Goal: Check status: Check status

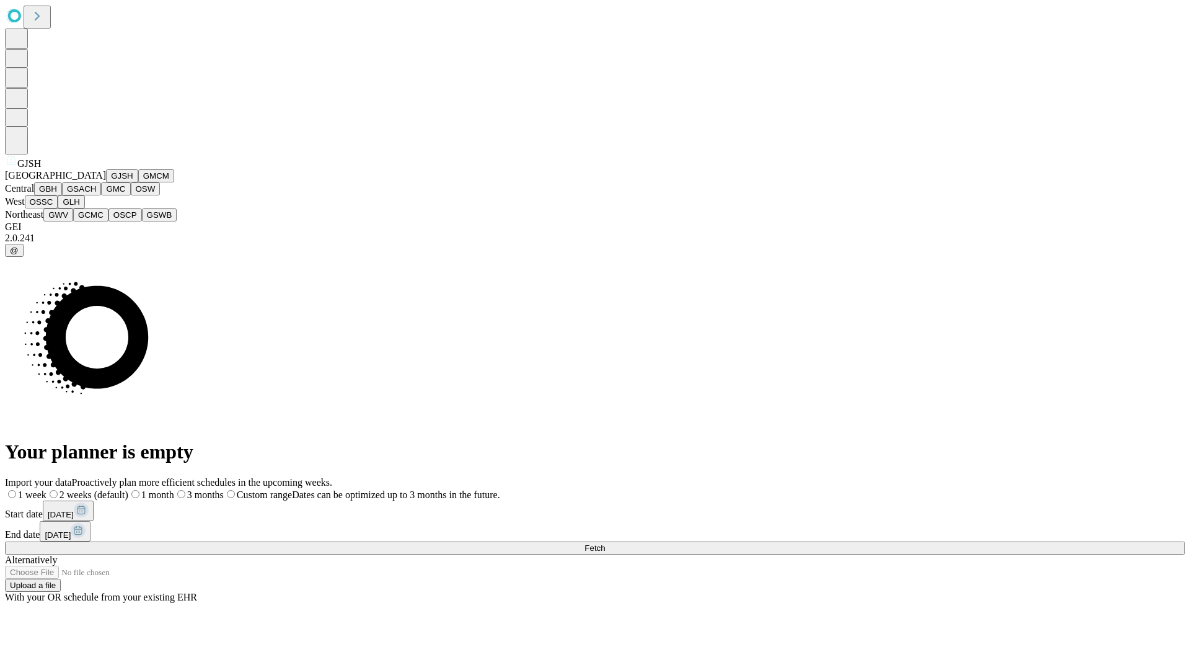
click at [106, 182] on button "GJSH" at bounding box center [122, 175] width 32 height 13
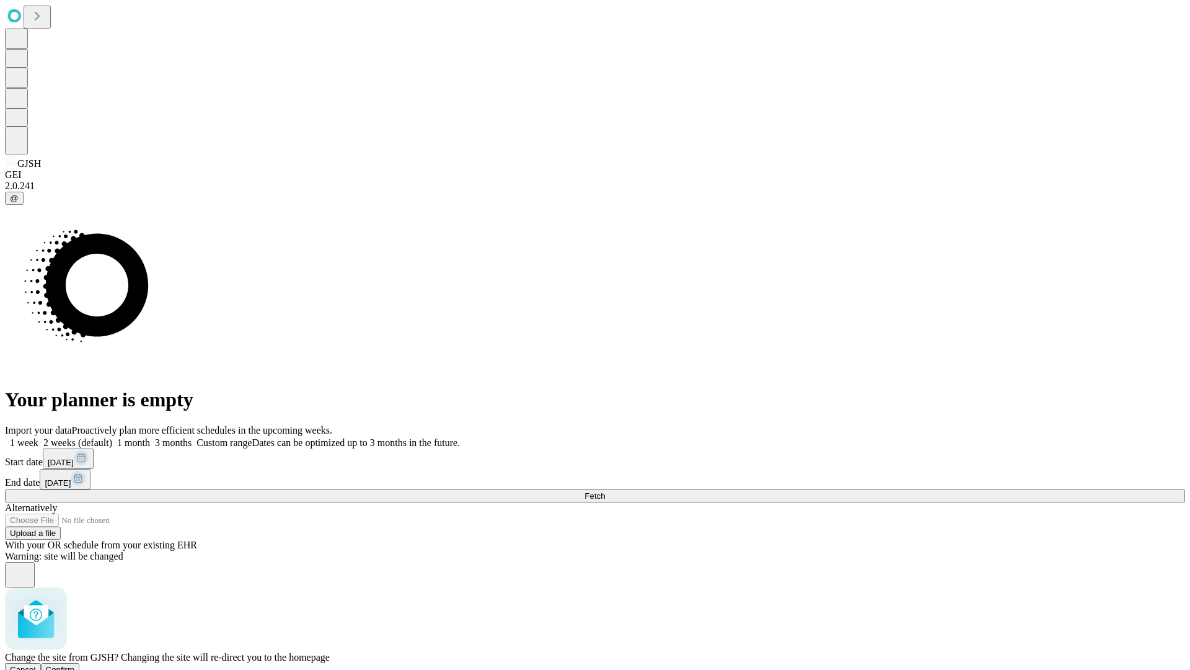
click at [75, 665] on span "Confirm" at bounding box center [60, 669] width 29 height 9
click at [150, 437] on label "1 month" at bounding box center [131, 442] width 38 height 11
click at [605, 491] on span "Fetch" at bounding box center [595, 495] width 20 height 9
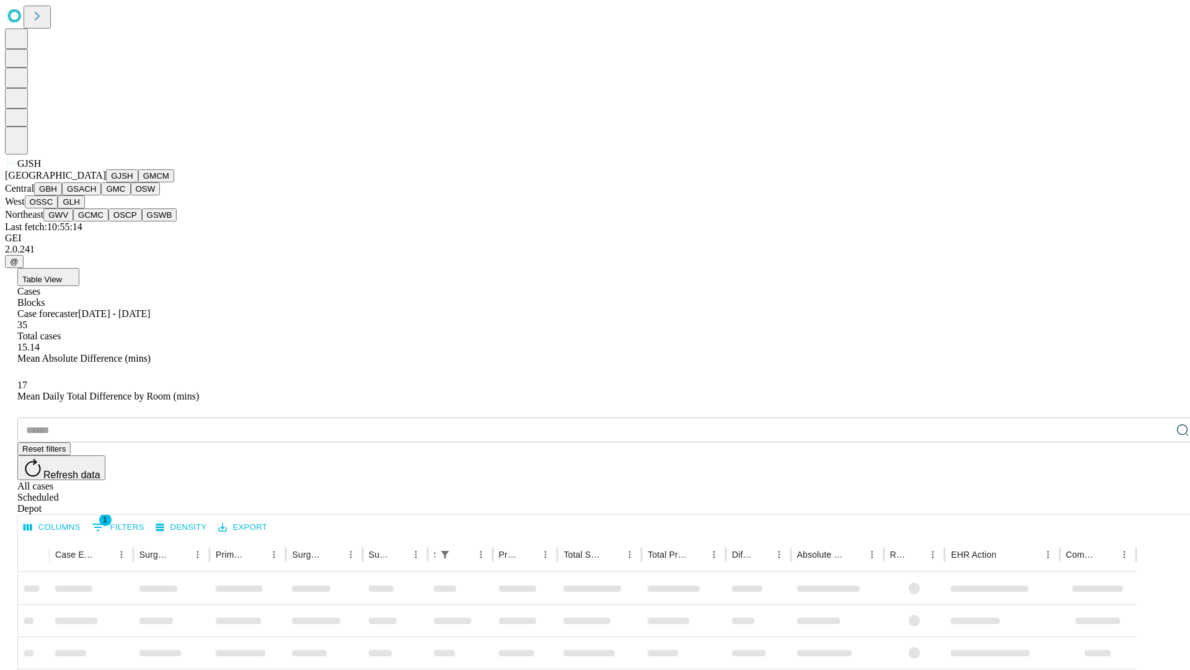
click at [138, 182] on button "GMCM" at bounding box center [156, 175] width 36 height 13
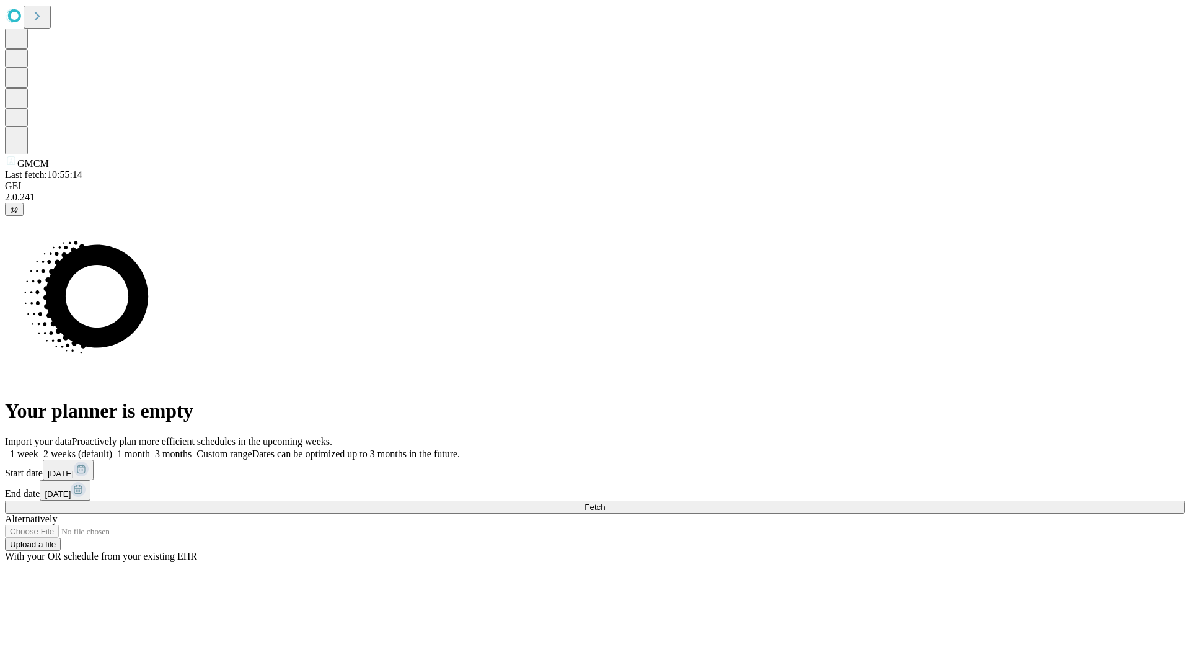
click at [150, 448] on label "1 month" at bounding box center [131, 453] width 38 height 11
click at [605, 502] on span "Fetch" at bounding box center [595, 506] width 20 height 9
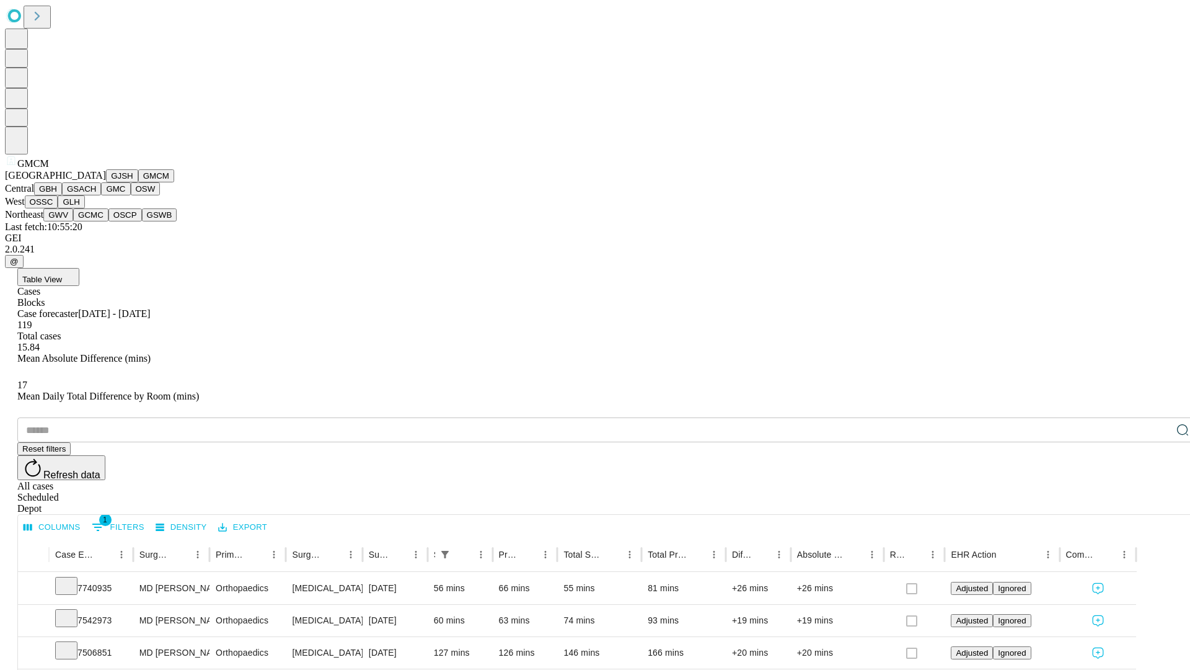
click at [62, 195] on button "GBH" at bounding box center [48, 188] width 28 height 13
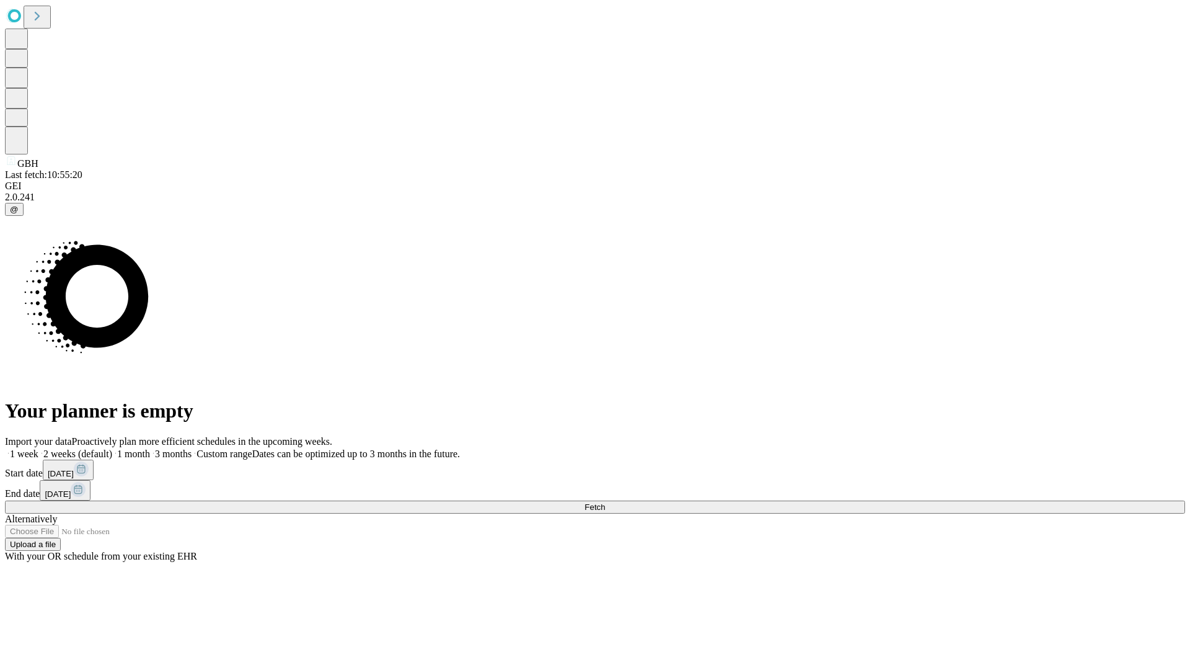
click at [150, 448] on label "1 month" at bounding box center [131, 453] width 38 height 11
click at [605, 502] on span "Fetch" at bounding box center [595, 506] width 20 height 9
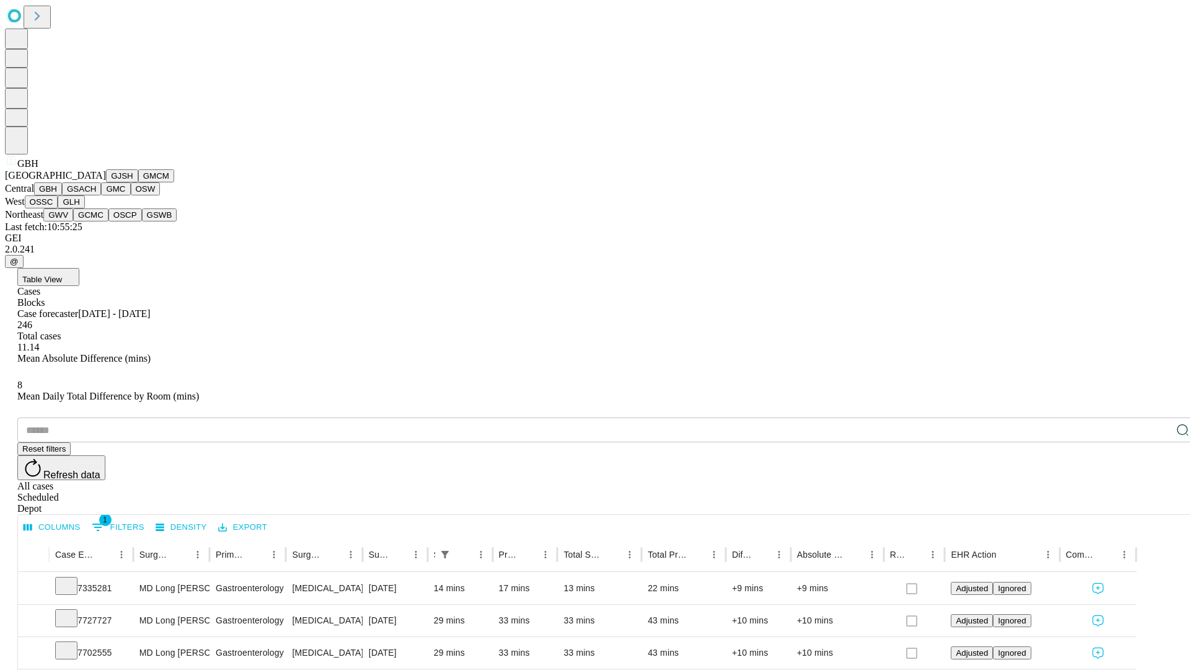
click at [96, 195] on button "GSACH" at bounding box center [81, 188] width 39 height 13
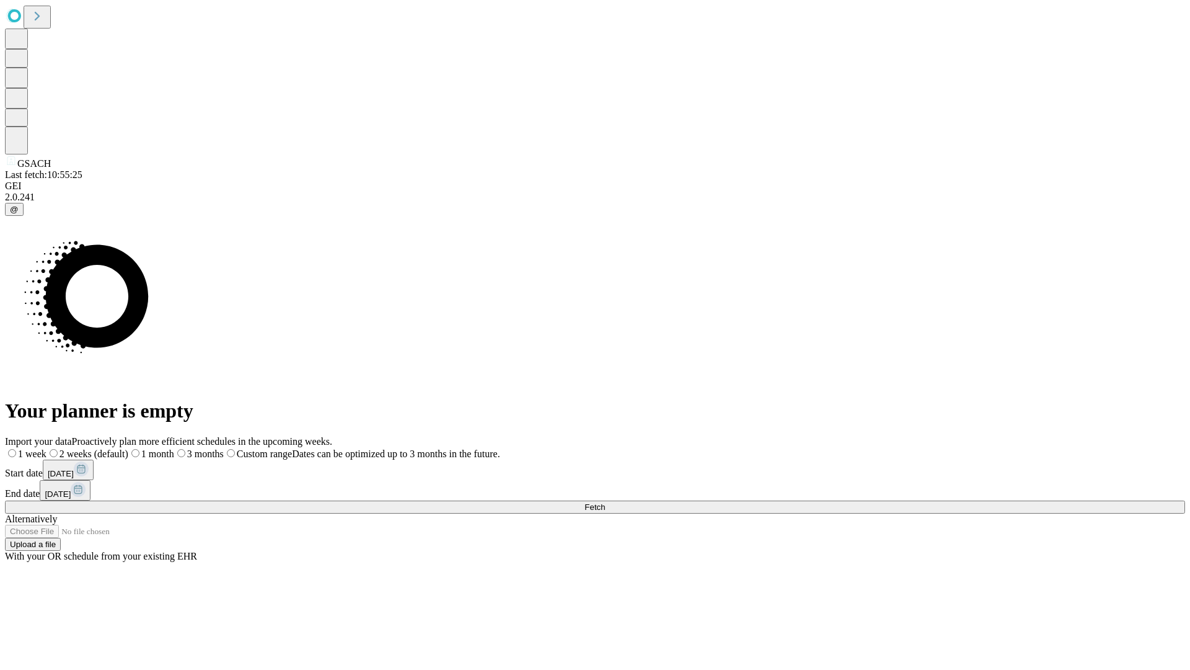
click at [174, 448] on label "1 month" at bounding box center [151, 453] width 46 height 11
click at [605, 502] on span "Fetch" at bounding box center [595, 506] width 20 height 9
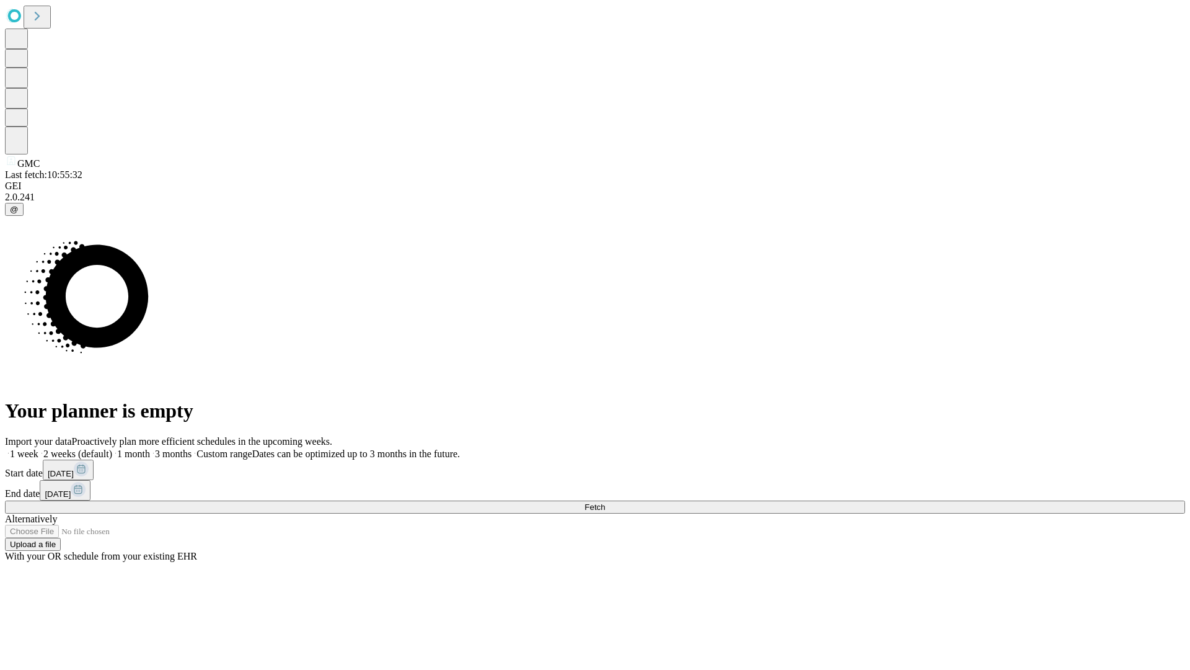
click at [150, 448] on label "1 month" at bounding box center [131, 453] width 38 height 11
click at [605, 502] on span "Fetch" at bounding box center [595, 506] width 20 height 9
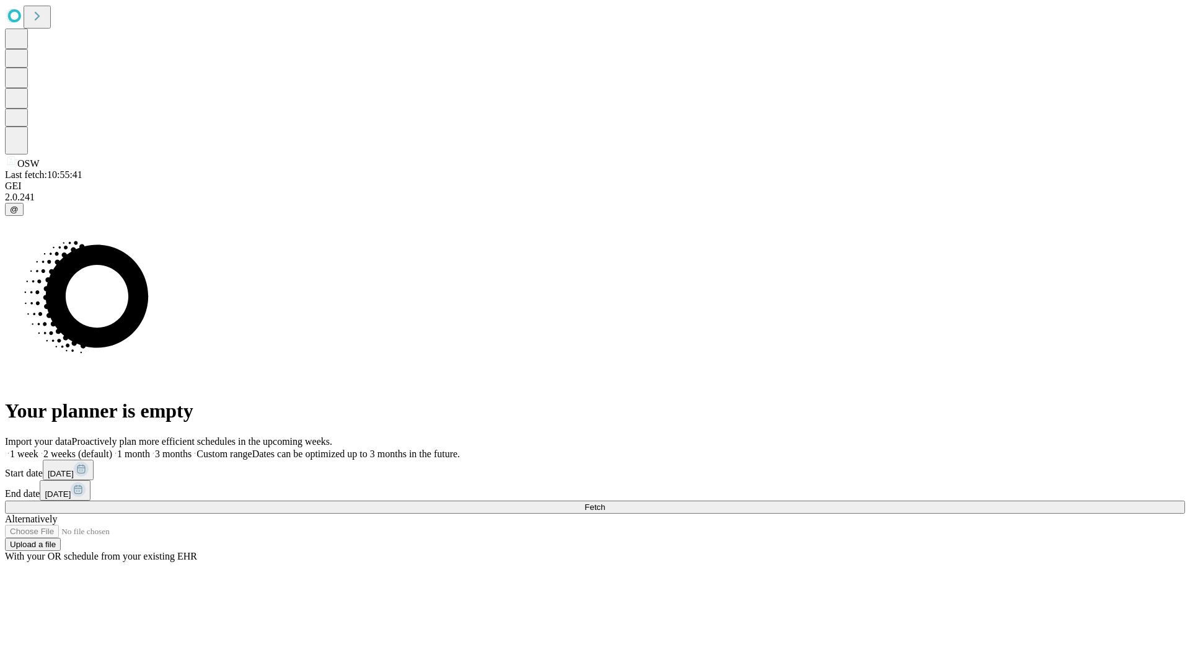
click at [150, 448] on label "1 month" at bounding box center [131, 453] width 38 height 11
click at [605, 502] on span "Fetch" at bounding box center [595, 506] width 20 height 9
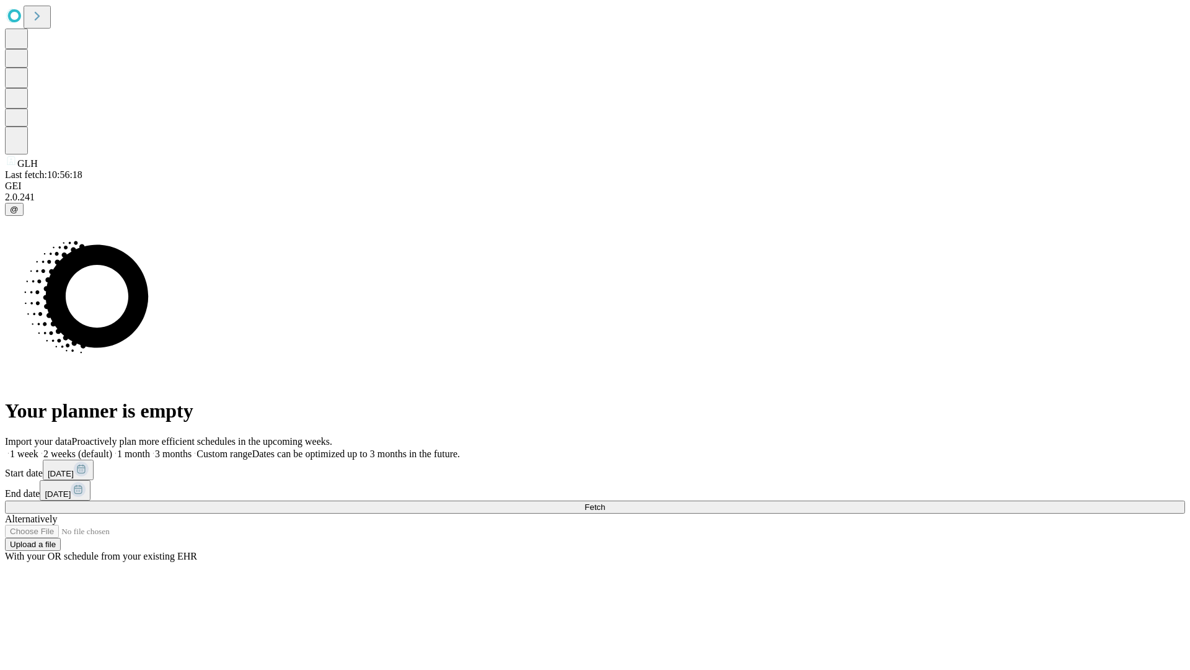
click at [150, 448] on label "1 month" at bounding box center [131, 453] width 38 height 11
click at [605, 502] on span "Fetch" at bounding box center [595, 506] width 20 height 9
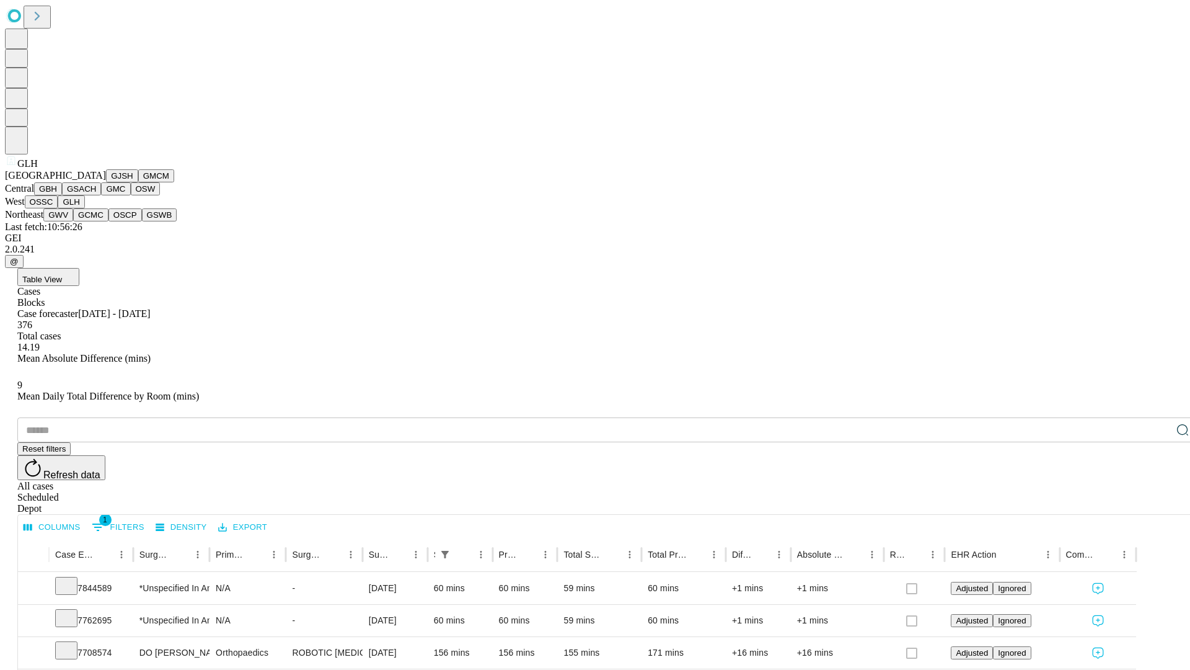
click at [73, 221] on button "GWV" at bounding box center [58, 214] width 30 height 13
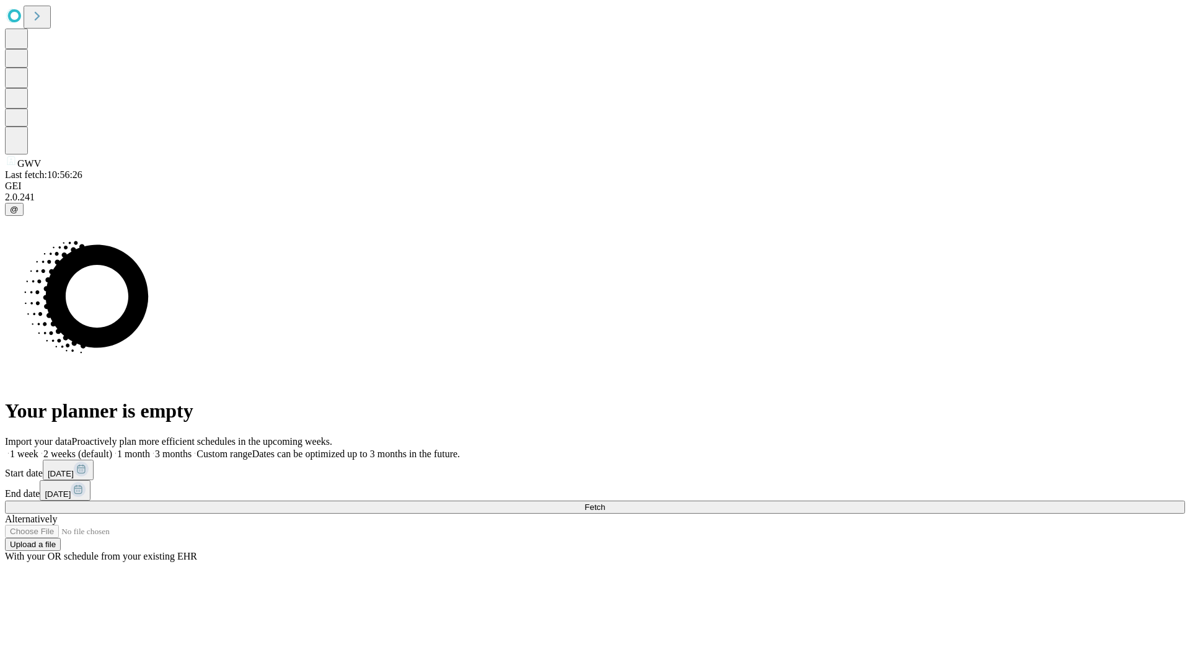
click at [150, 448] on label "1 month" at bounding box center [131, 453] width 38 height 11
click at [605, 502] on span "Fetch" at bounding box center [595, 506] width 20 height 9
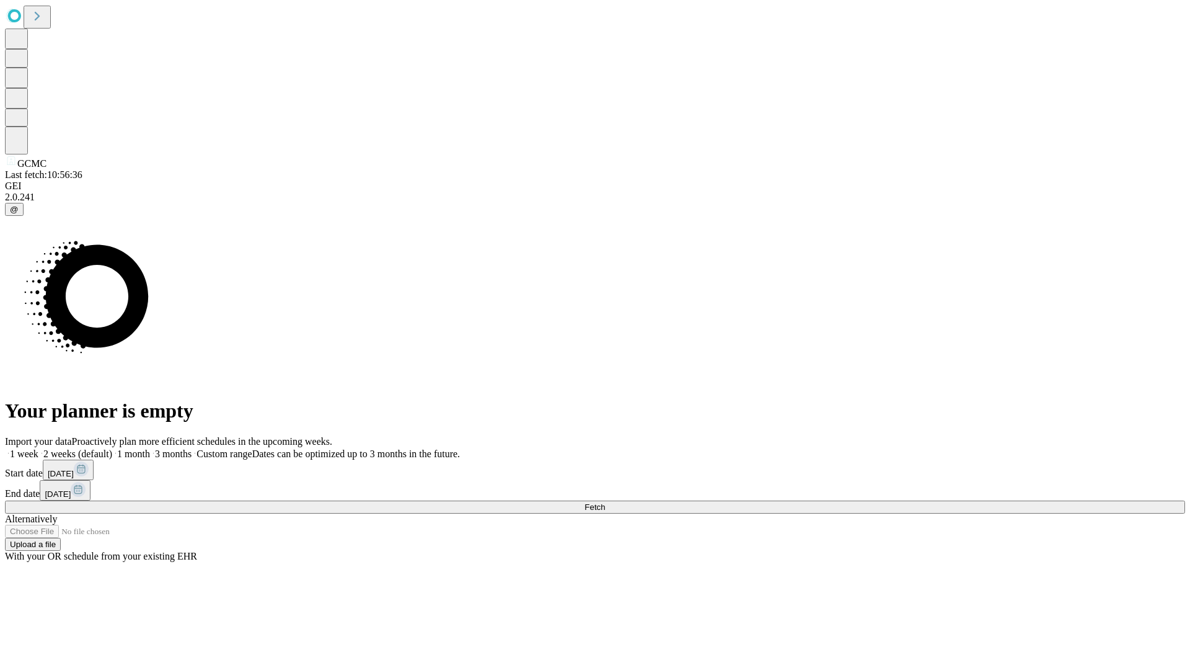
click at [605, 502] on span "Fetch" at bounding box center [595, 506] width 20 height 9
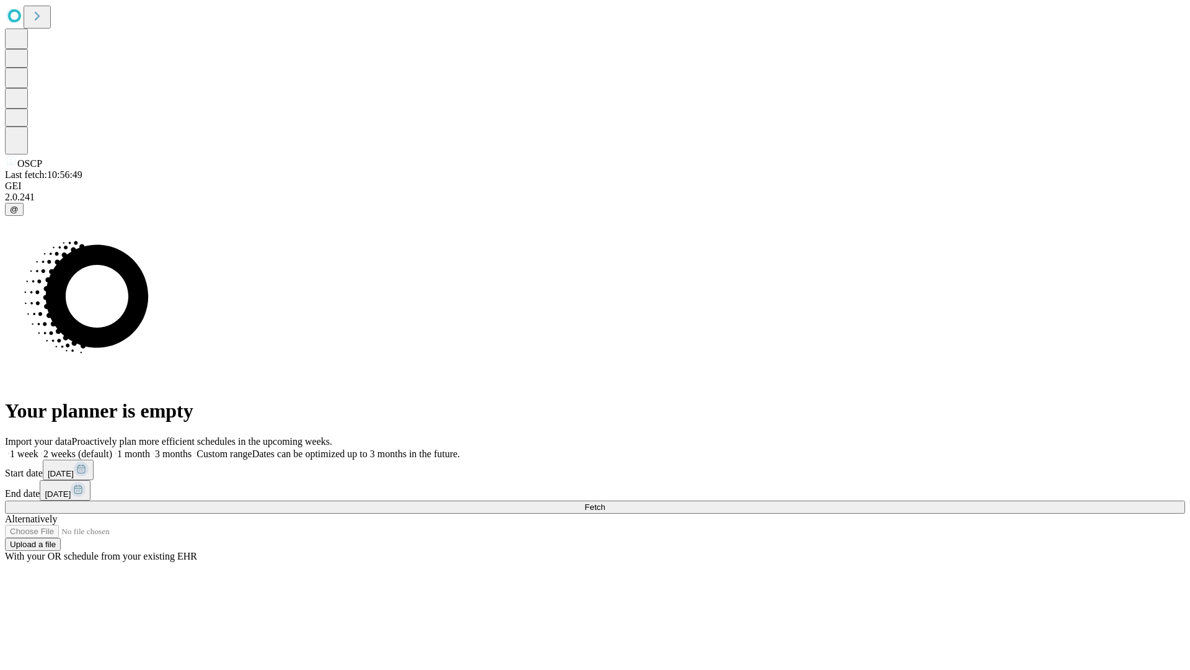
click at [150, 448] on label "1 month" at bounding box center [131, 453] width 38 height 11
click at [605, 502] on span "Fetch" at bounding box center [595, 506] width 20 height 9
